Goal: Task Accomplishment & Management: Complete application form

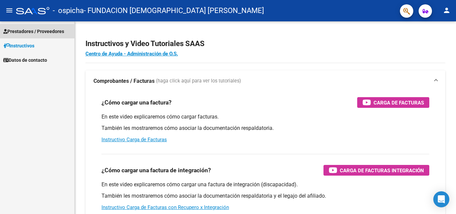
click at [49, 30] on span "Prestadores / Proveedores" at bounding box center [33, 31] width 61 height 7
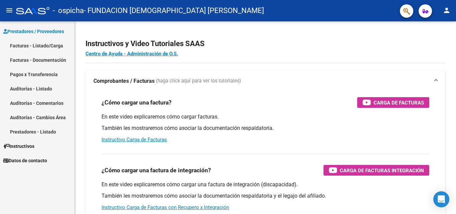
click at [45, 42] on link "Facturas - Listado/Carga" at bounding box center [37, 45] width 75 height 14
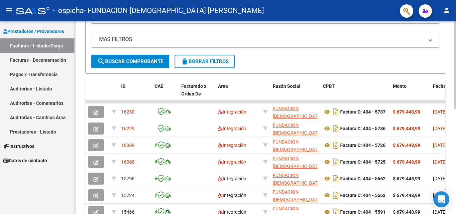
scroll to position [167, 0]
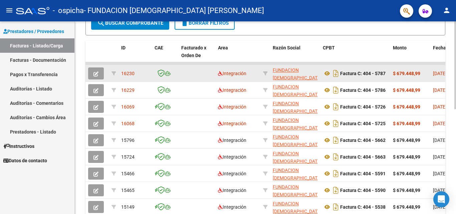
click at [94, 70] on span "button" at bounding box center [96, 73] width 5 height 6
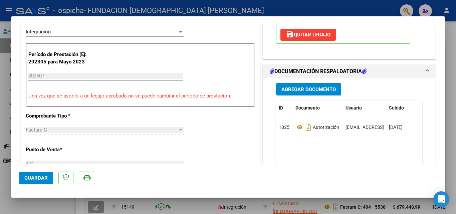
scroll to position [200, 0]
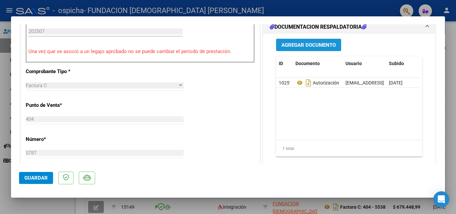
click at [309, 45] on span "Agregar Documento" at bounding box center [309, 45] width 54 height 6
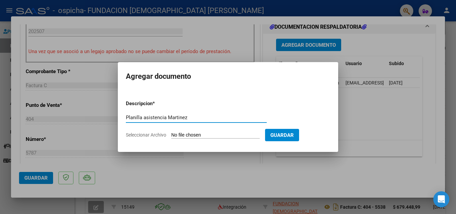
type input "Planilla asistencia Martinez"
click at [151, 136] on span "Seleccionar Archivo" at bounding box center [146, 134] width 40 height 5
click at [171, 136] on input "Seleccionar Archivo" at bounding box center [215, 135] width 89 height 6
type input "C:\fakepath\Planilla asistencia [PERSON_NAME].pdf"
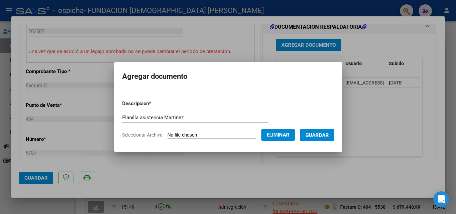
click at [322, 134] on span "Guardar" at bounding box center [317, 135] width 23 height 6
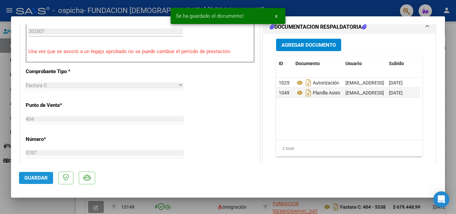
click at [24, 177] on button "Guardar" at bounding box center [36, 178] width 34 height 12
type input "$ 0,00"
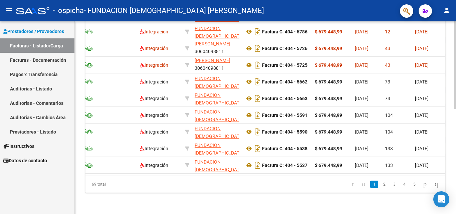
scroll to position [0, 45]
